Goal: Register for event/course

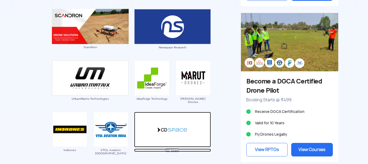
click at [182, 137] on img at bounding box center [172, 129] width 77 height 35
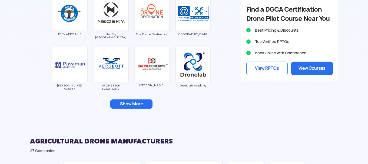
scroll to position [731, 0]
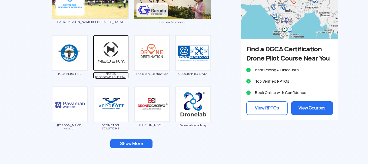
click at [110, 60] on img at bounding box center [111, 53] width 36 height 36
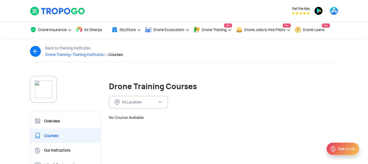
scroll to position [135, 0]
